Goal: Transaction & Acquisition: Purchase product/service

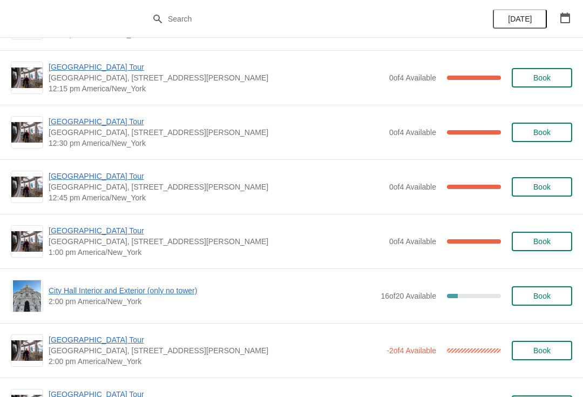
scroll to position [599, 0]
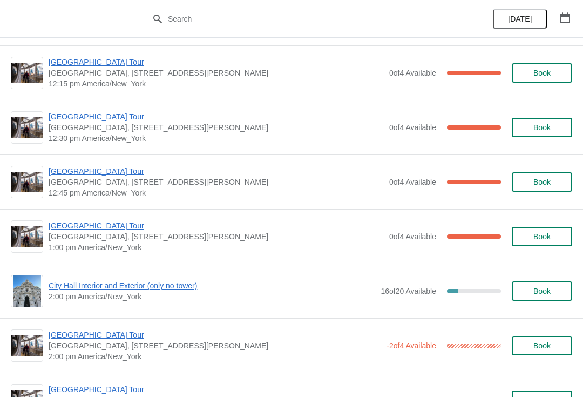
click at [132, 287] on span "City Hall Interior and Exterior (only no tower)" at bounding box center [212, 285] width 327 height 11
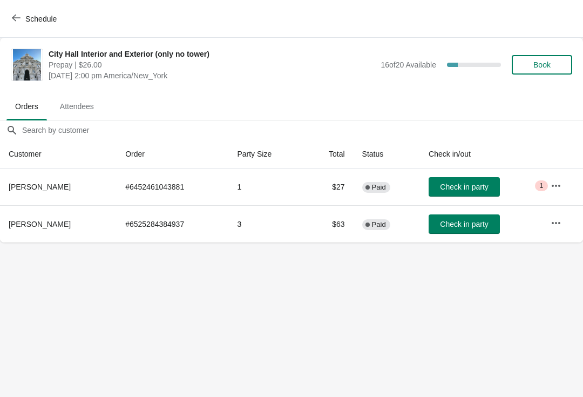
click at [558, 67] on span "Book" at bounding box center [541, 64] width 41 height 9
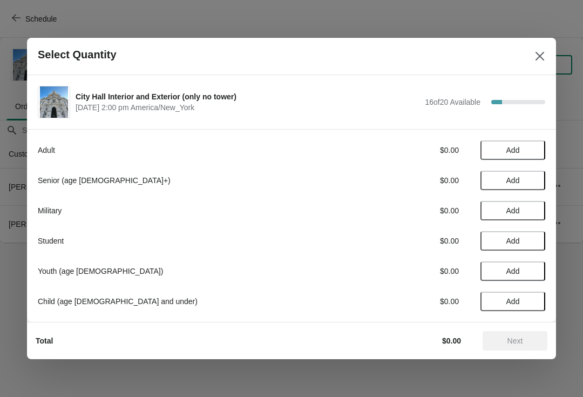
click at [521, 141] on button "Add" at bounding box center [512, 149] width 65 height 19
click at [539, 145] on div "1" at bounding box center [512, 150] width 65 height 11
click at [566, 58] on div at bounding box center [291, 198] width 583 height 397
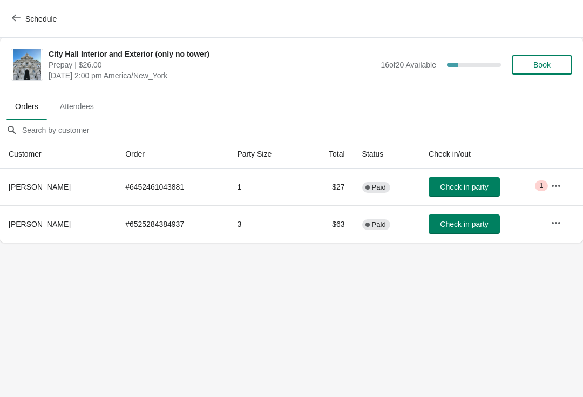
click at [545, 56] on button "Book" at bounding box center [542, 64] width 60 height 19
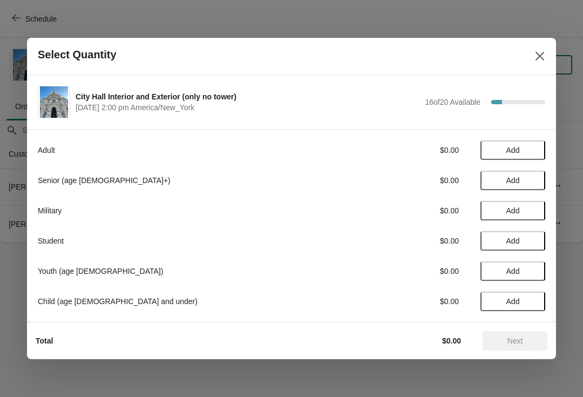
click at [523, 180] on span "Add" at bounding box center [512, 180] width 45 height 9
click at [542, 177] on div "1" at bounding box center [512, 180] width 65 height 11
click at [537, 180] on icon at bounding box center [531, 180] width 11 height 11
click at [525, 338] on span "Next" at bounding box center [515, 340] width 48 height 9
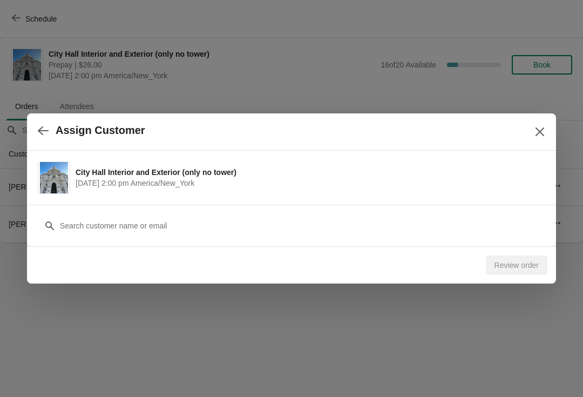
click at [226, 213] on div "Customer" at bounding box center [291, 220] width 507 height 30
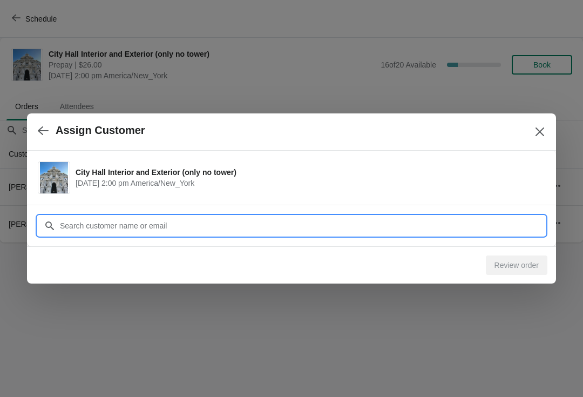
click at [225, 242] on div "Assign Customer City Hall Interior and Exterior (only no tower) October 6 | 2:0…" at bounding box center [291, 242] width 583 height 0
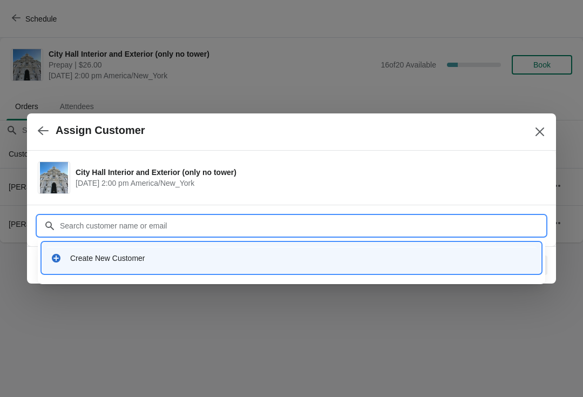
click at [219, 261] on div "Create New Customer" at bounding box center [301, 258] width 462 height 11
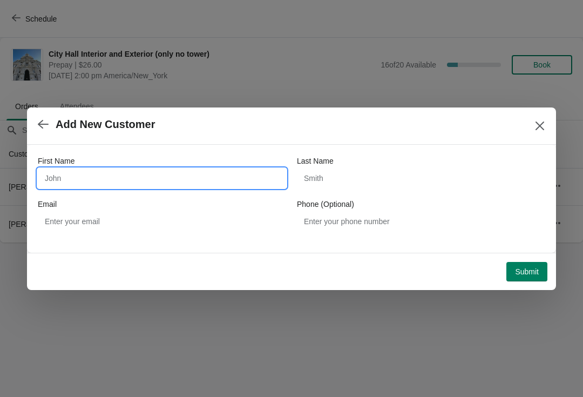
click at [85, 171] on input "First Name" at bounding box center [162, 177] width 248 height 19
type input "Marion"
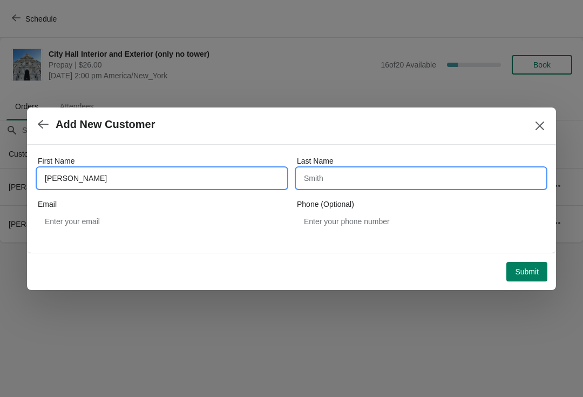
click at [333, 178] on input "Last Name" at bounding box center [421, 177] width 248 height 19
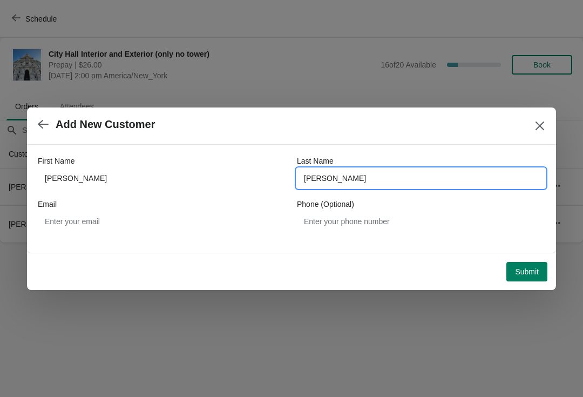
type input "longo"
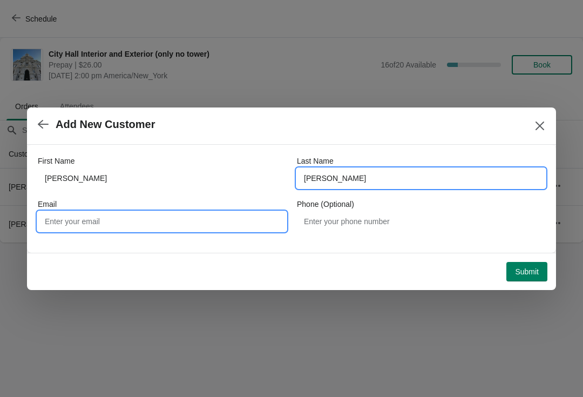
click at [122, 222] on input "Email" at bounding box center [162, 221] width 248 height 19
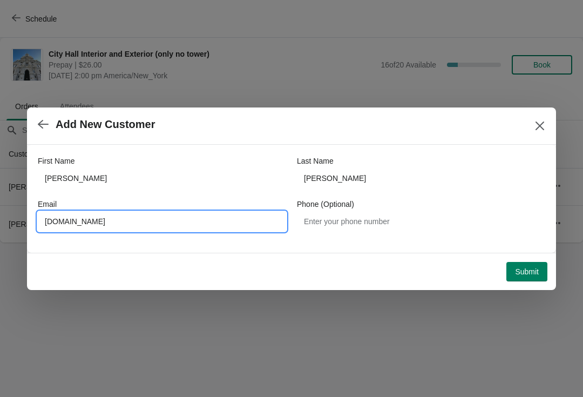
click at [75, 212] on input "mlongo2garrisoinbray.com" at bounding box center [162, 221] width 248 height 19
click at [231, 221] on input "mlongo2garrisoinbray.com" at bounding box center [162, 221] width 248 height 19
click at [192, 229] on input "mlongo2garrisoinbray.com" at bounding box center [162, 221] width 248 height 19
click at [182, 213] on input "mlongo@garrisoinbray.com" at bounding box center [162, 221] width 248 height 19
click at [191, 216] on input "mlongo@garrisoinbray.com" at bounding box center [162, 221] width 248 height 19
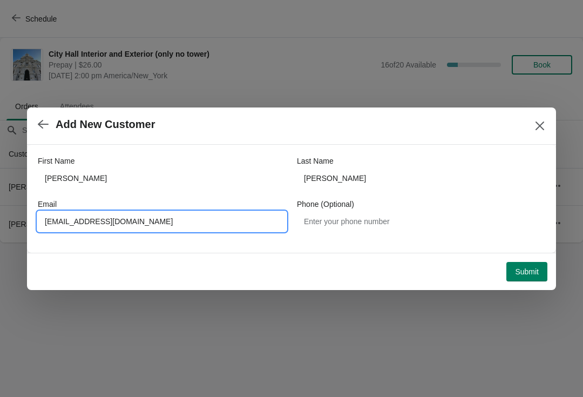
type input "mlongo@garrisoinbray.com"
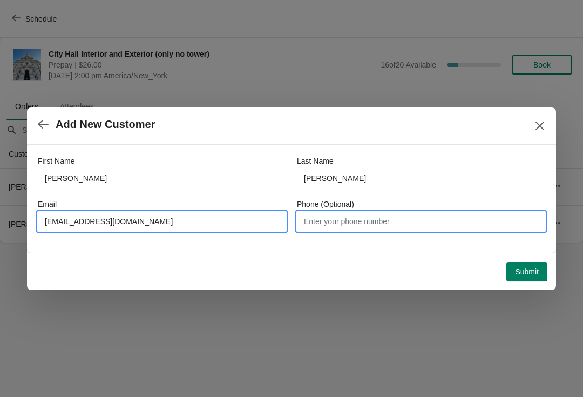
click at [382, 223] on input "Phone (Optional)" at bounding box center [421, 221] width 248 height 19
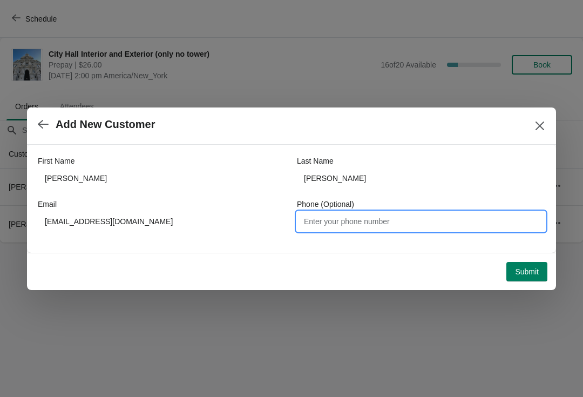
click at [525, 272] on span "Submit" at bounding box center [527, 271] width 24 height 9
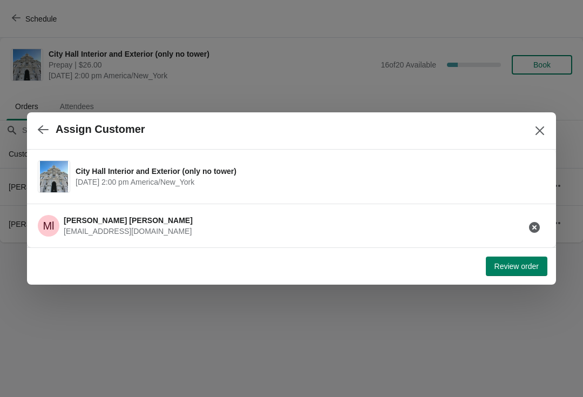
click at [519, 266] on span "Review order" at bounding box center [516, 266] width 44 height 9
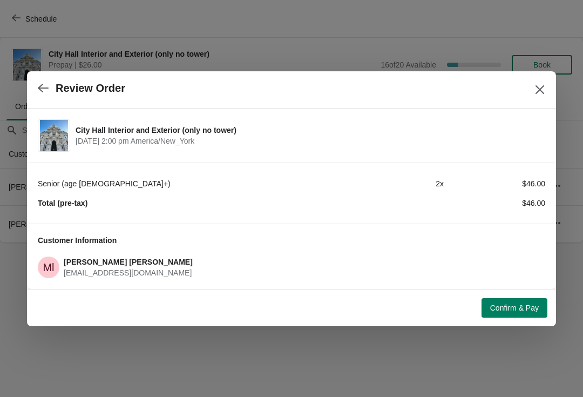
click at [524, 305] on span "Confirm & Pay" at bounding box center [514, 307] width 49 height 9
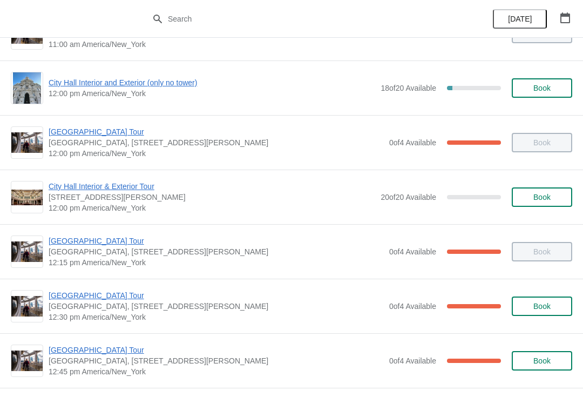
scroll to position [427, 0]
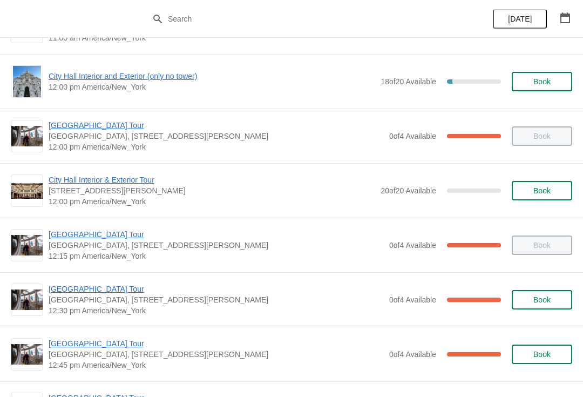
click at [120, 338] on span "[GEOGRAPHIC_DATA] Tour" at bounding box center [216, 343] width 335 height 11
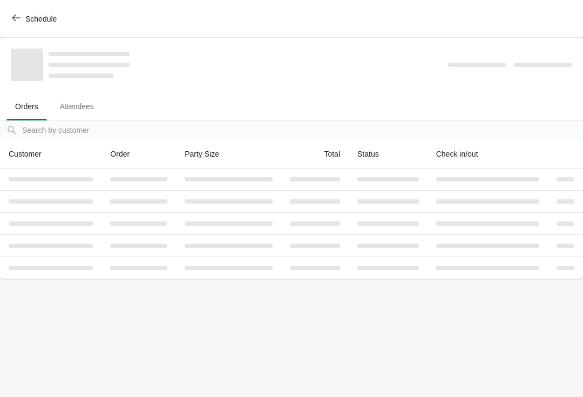
scroll to position [0, 0]
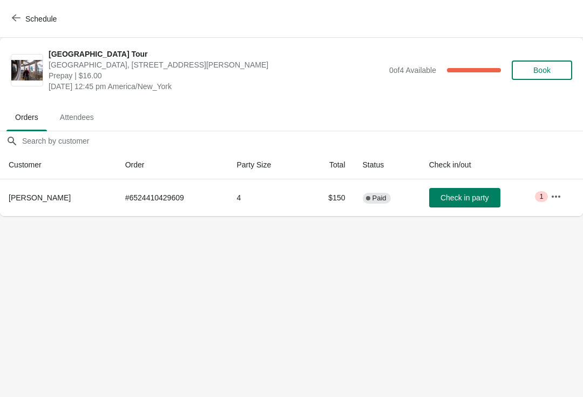
click at [28, 22] on span "Schedule" at bounding box center [40, 19] width 31 height 9
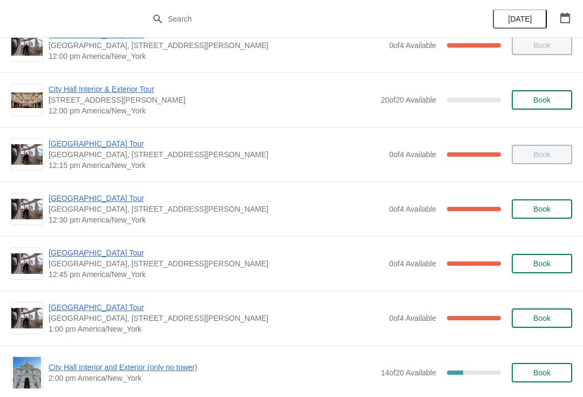
scroll to position [518, 0]
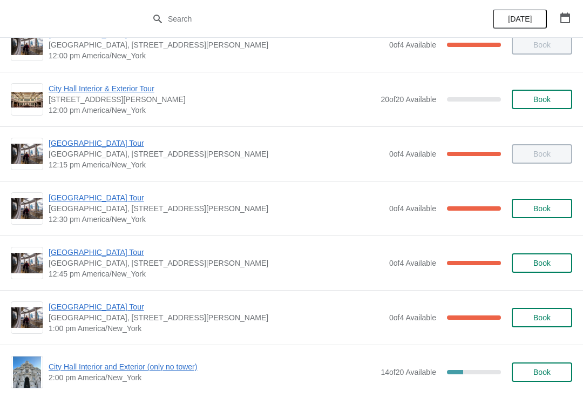
click at [94, 307] on span "[GEOGRAPHIC_DATA] Tour" at bounding box center [216, 306] width 335 height 11
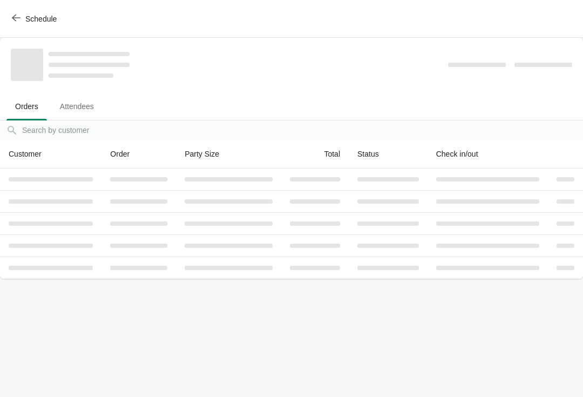
scroll to position [0, 0]
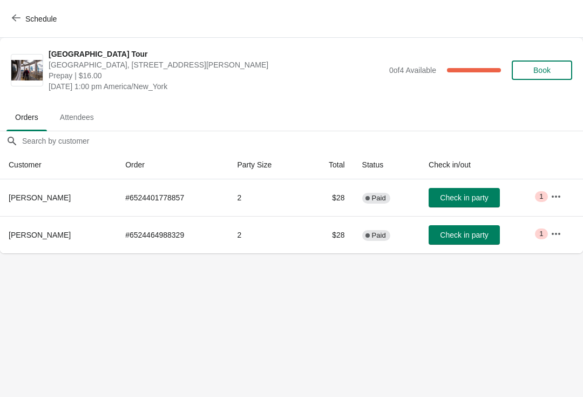
click at [488, 239] on span "Check in party" at bounding box center [464, 234] width 48 height 9
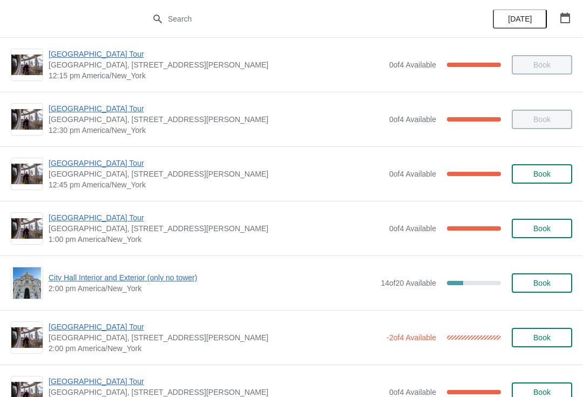
scroll to position [608, 0]
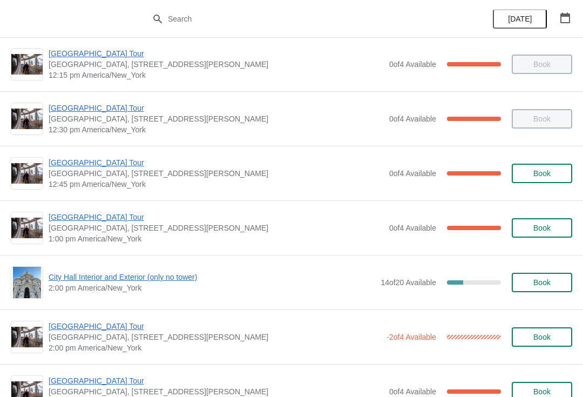
click at [96, 215] on span "[GEOGRAPHIC_DATA] Tour" at bounding box center [216, 217] width 335 height 11
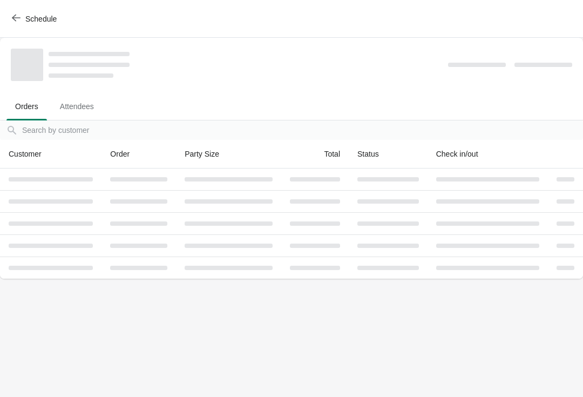
scroll to position [0, 0]
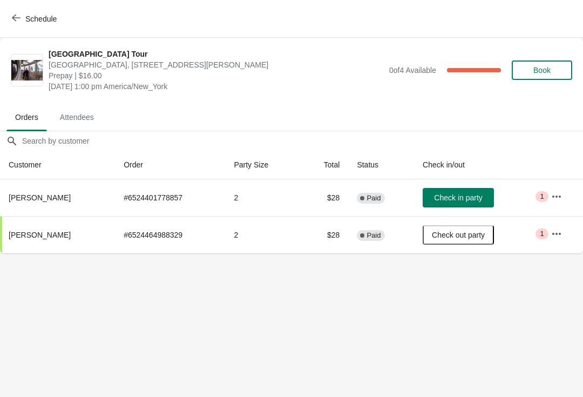
click at [465, 194] on span "Check in party" at bounding box center [458, 197] width 48 height 9
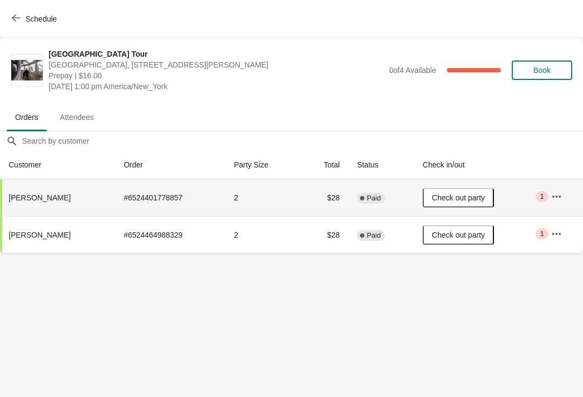
click at [26, 22] on span "Schedule" at bounding box center [40, 19] width 31 height 9
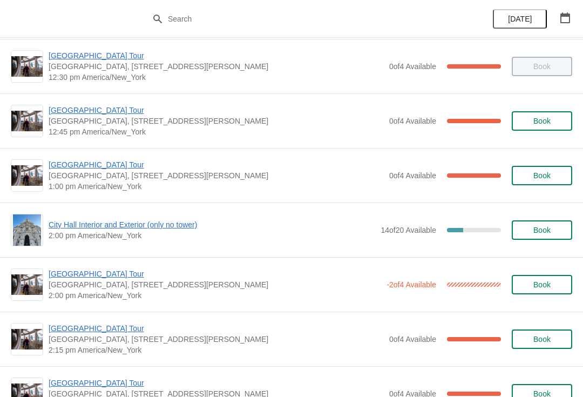
scroll to position [661, 0]
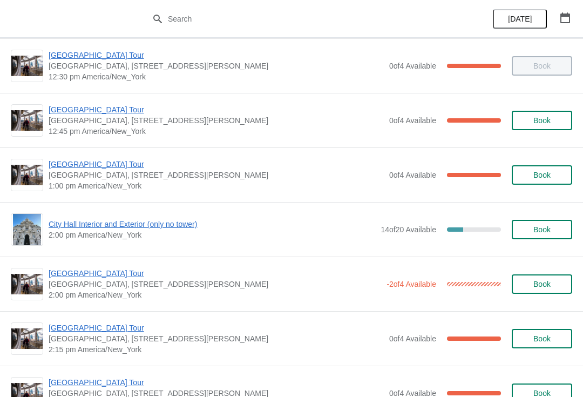
click at [93, 166] on span "[GEOGRAPHIC_DATA] Tour" at bounding box center [216, 164] width 335 height 11
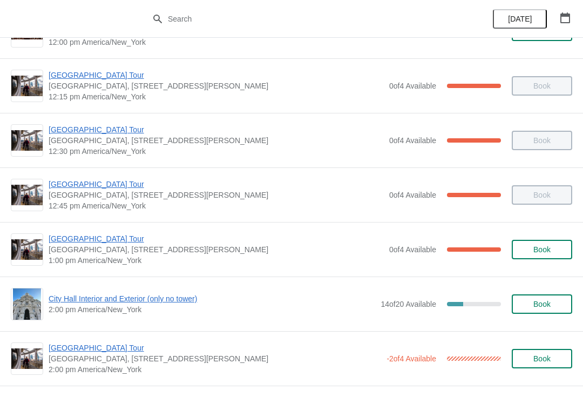
scroll to position [587, 0]
